Goal: Check status: Check status

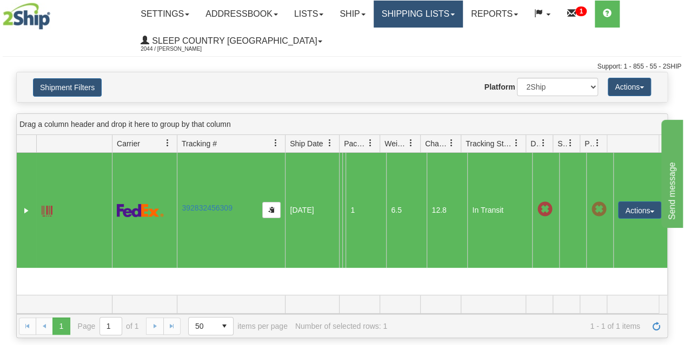
click at [428, 18] on link "Shipping lists" at bounding box center [417, 14] width 89 height 27
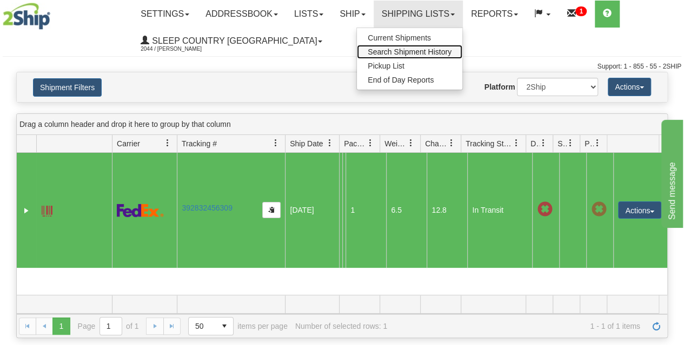
click at [413, 48] on span "Search Shipment History" at bounding box center [409, 52] width 84 height 9
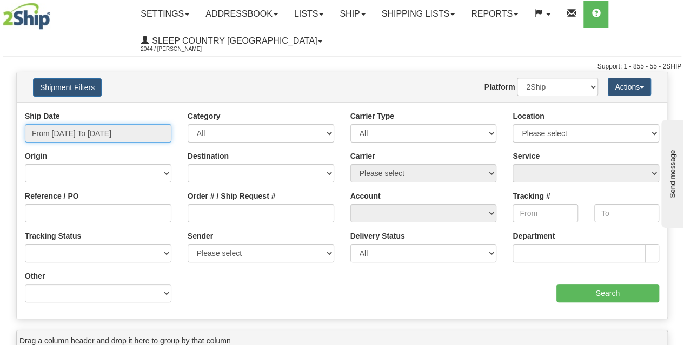
click at [102, 141] on input "From [DATE] To [DATE]" at bounding box center [98, 133] width 146 height 18
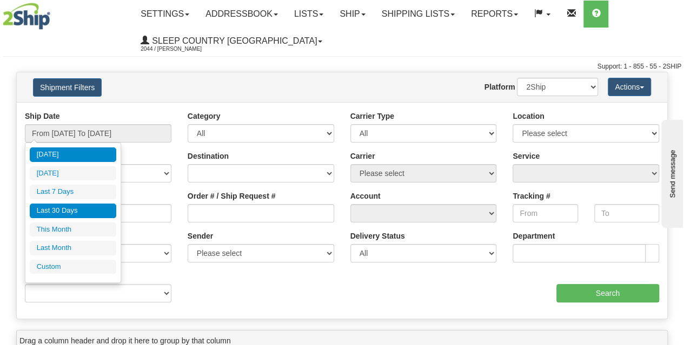
click at [66, 212] on li "Last 30 Days" at bounding box center [73, 211] width 86 height 15
type input "From [DATE] To [DATE]"
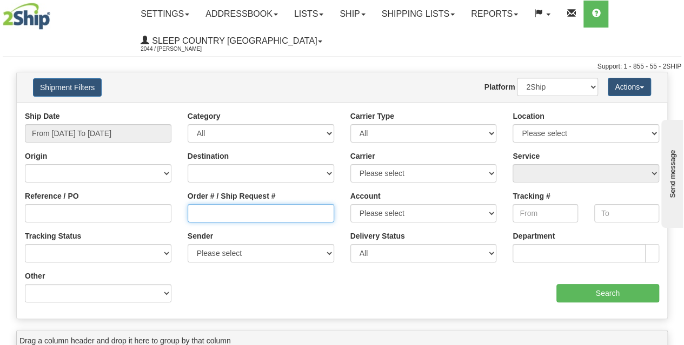
click at [245, 217] on input "Order # / Ship Request #" at bounding box center [261, 213] width 146 height 18
paste input "9007I045910"
type input "9007I045910"
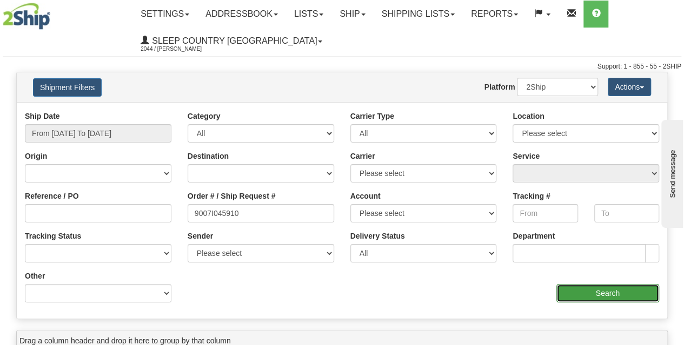
click at [570, 290] on input "Search" at bounding box center [607, 293] width 103 height 18
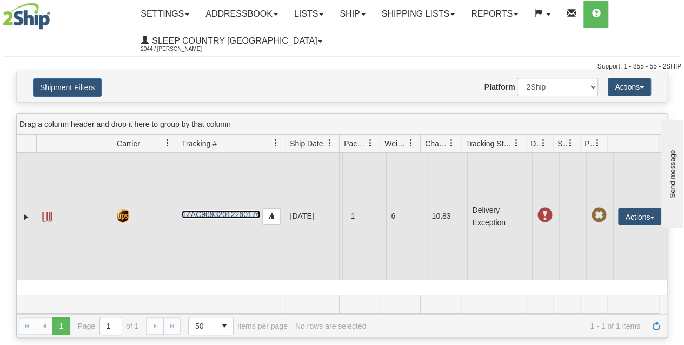
click at [233, 216] on link "1ZAC90932012260176" at bounding box center [221, 214] width 78 height 9
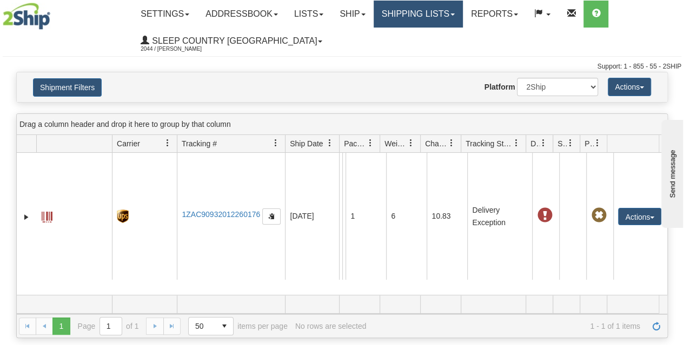
click at [404, 24] on link "Shipping lists" at bounding box center [417, 14] width 89 height 27
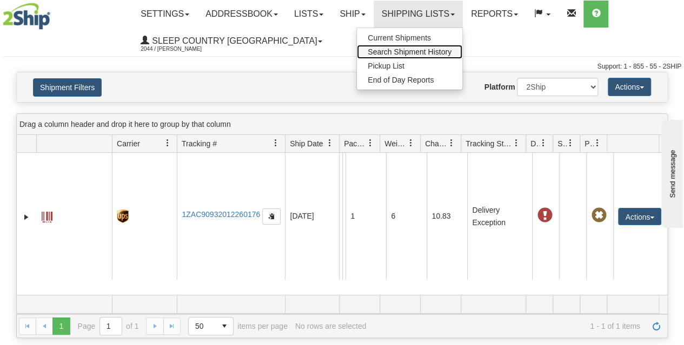
click at [389, 49] on span "Search Shipment History" at bounding box center [409, 52] width 84 height 9
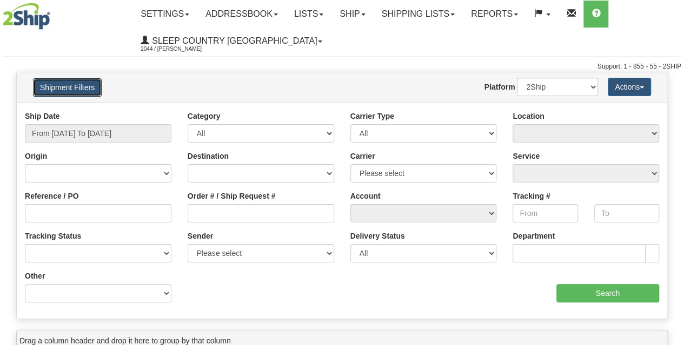
click at [61, 87] on button "Shipment Filters" at bounding box center [67, 87] width 69 height 18
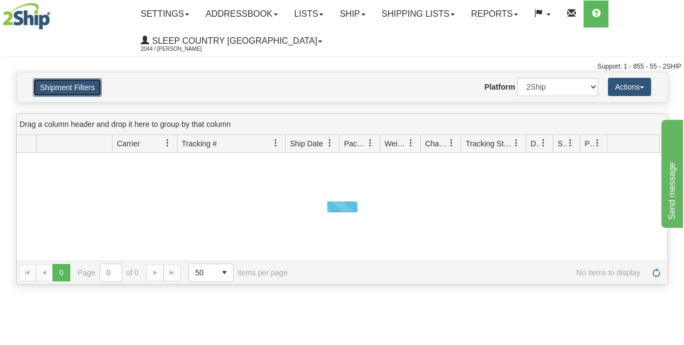
click at [62, 85] on button "Shipment Filters" at bounding box center [67, 87] width 69 height 18
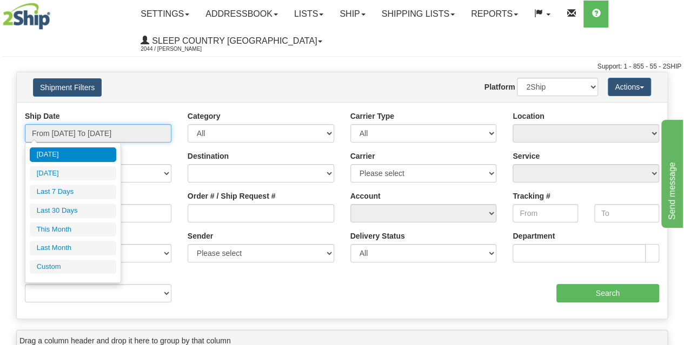
click at [92, 133] on input "From [DATE] To [DATE]" at bounding box center [98, 133] width 146 height 18
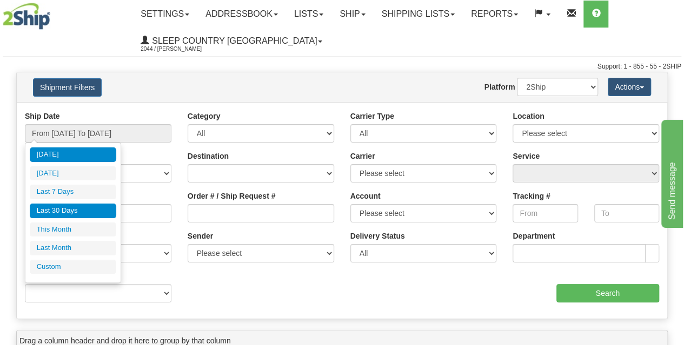
click at [50, 211] on li "Last 30 Days" at bounding box center [73, 211] width 86 height 15
type input "From [DATE] To [DATE]"
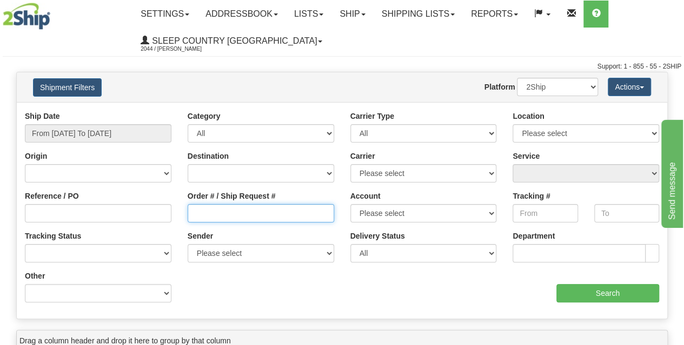
click at [205, 218] on input "Order # / Ship Request #" at bounding box center [261, 213] width 146 height 18
paste input "9000I018654"
type input "9000I018654"
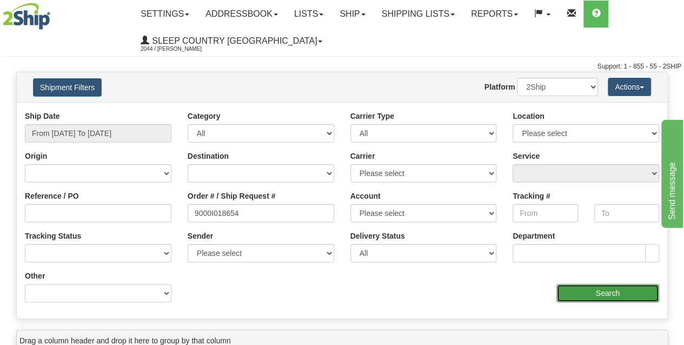
click at [604, 294] on input "Search" at bounding box center [607, 293] width 103 height 18
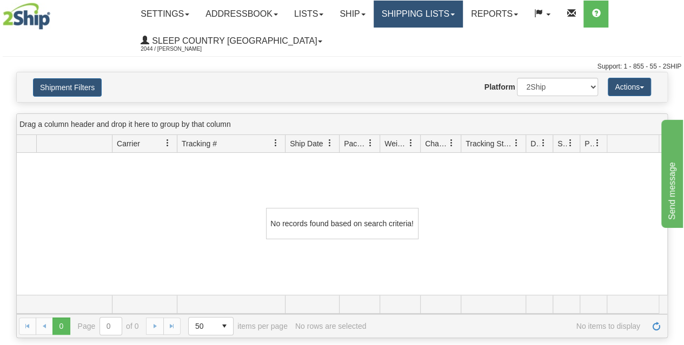
click at [401, 22] on link "Shipping lists" at bounding box center [417, 14] width 89 height 27
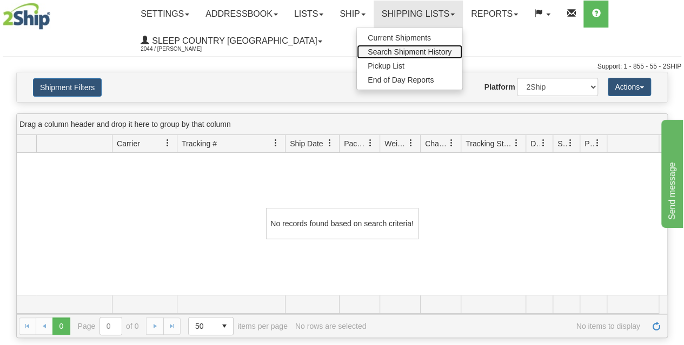
click at [403, 51] on span "Search Shipment History" at bounding box center [409, 52] width 84 height 9
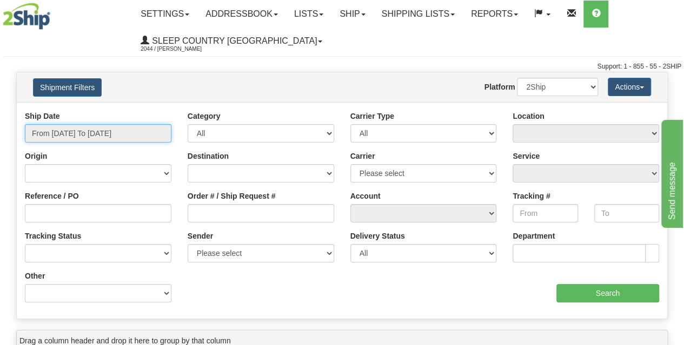
click at [96, 130] on input "From 09/05/2025 To 09/06/2025" at bounding box center [98, 133] width 146 height 18
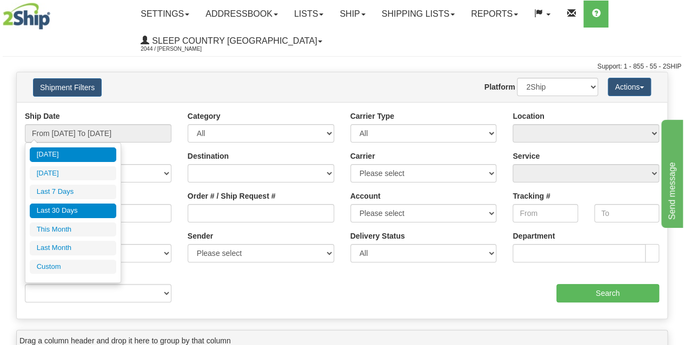
click at [88, 212] on li "Last 30 Days" at bounding box center [73, 211] width 86 height 15
type input "From [DATE] To [DATE]"
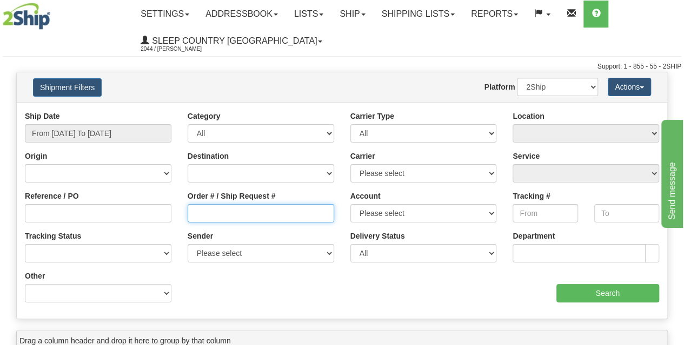
click at [233, 219] on input "Order # / Ship Request #" at bounding box center [261, 213] width 146 height 18
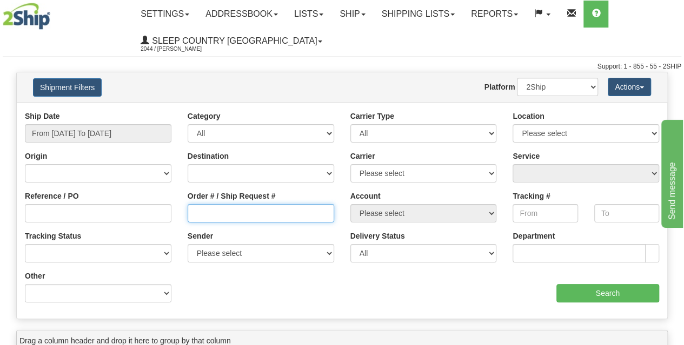
paste input "9002I041695"
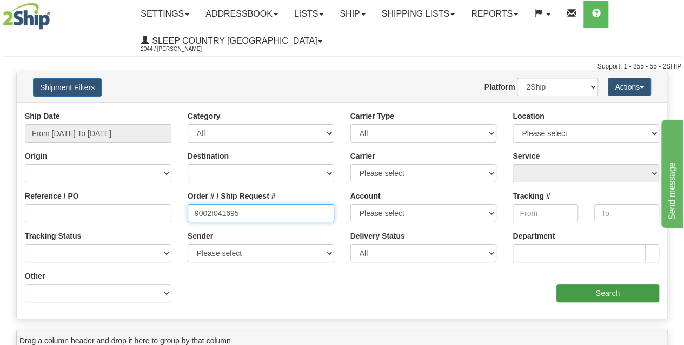
type input "9002I041695"
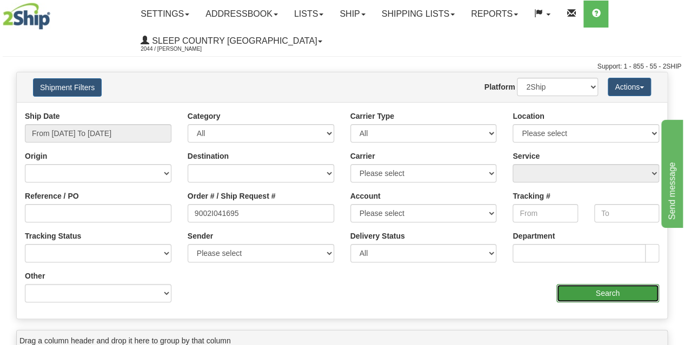
click at [584, 287] on input "Search" at bounding box center [607, 293] width 103 height 18
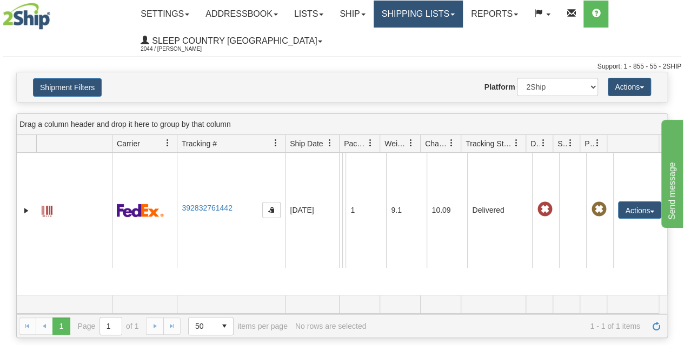
click at [429, 17] on link "Shipping lists" at bounding box center [417, 14] width 89 height 27
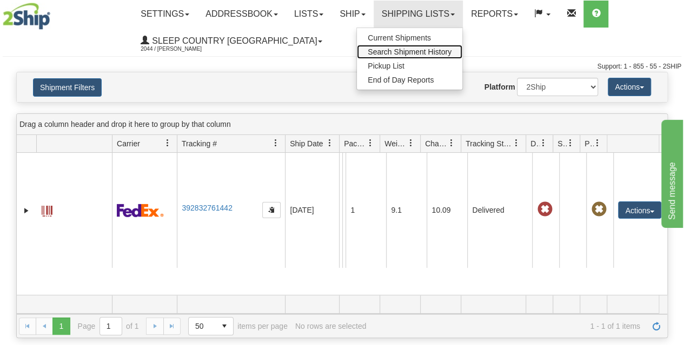
click at [399, 51] on span "Search Shipment History" at bounding box center [409, 52] width 84 height 9
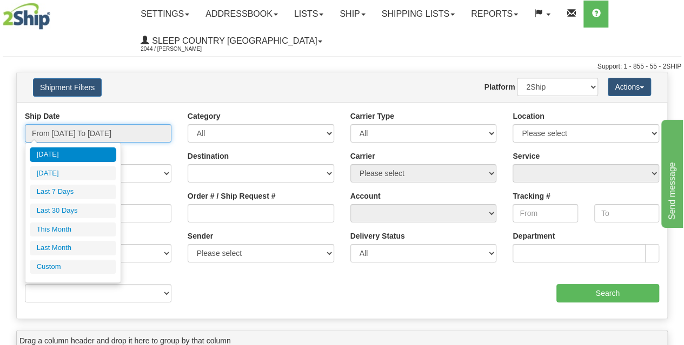
click at [93, 130] on input "From [DATE] To [DATE]" at bounding box center [98, 133] width 146 height 18
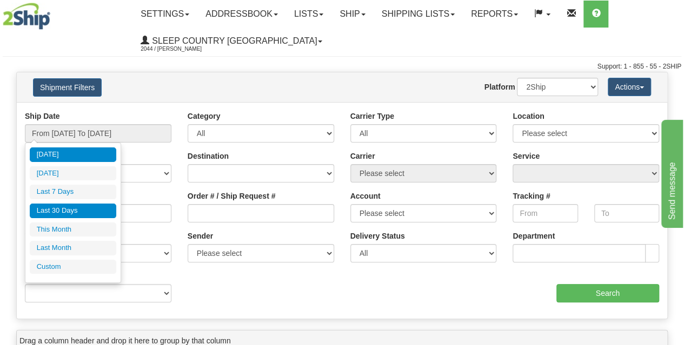
click at [78, 209] on li "Last 30 Days" at bounding box center [73, 211] width 86 height 15
type input "From [DATE] To [DATE]"
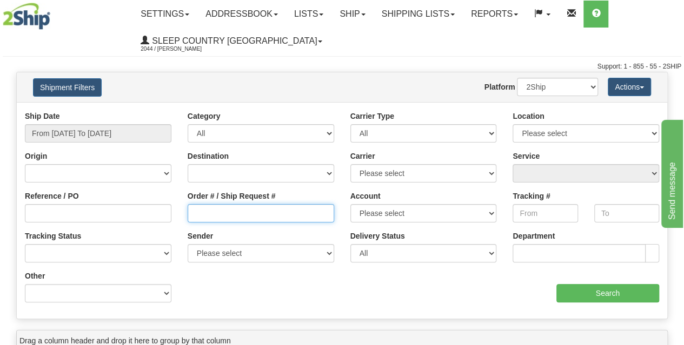
click at [224, 218] on input "Order # / Ship Request #" at bounding box center [261, 213] width 146 height 18
paste input "9002I061702"
type input "9002I061702"
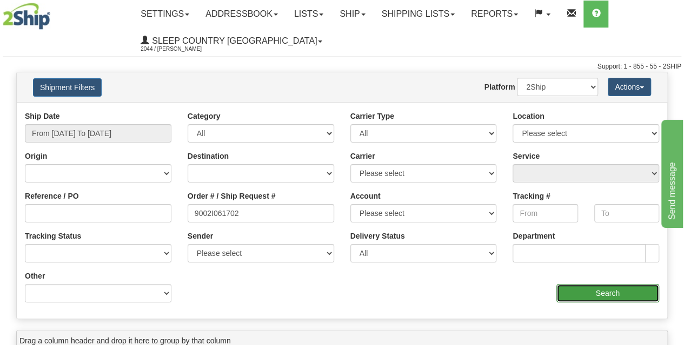
click at [567, 298] on input "Search" at bounding box center [607, 293] width 103 height 18
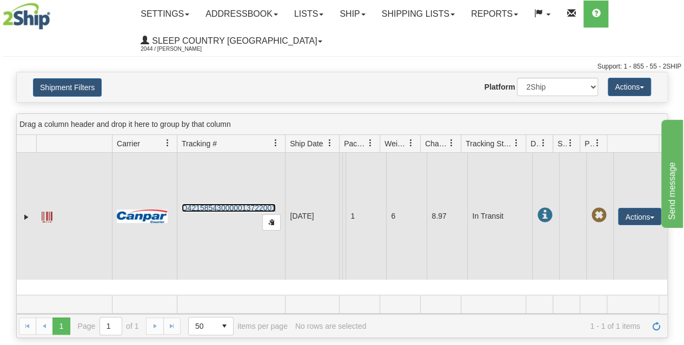
click at [220, 212] on link "D421585430000013722001" at bounding box center [229, 208] width 94 height 9
